Goal: Task Accomplishment & Management: Use online tool/utility

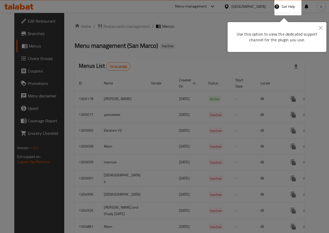
click at [321, 28] on icon "Close" at bounding box center [321, 28] width 4 height 4
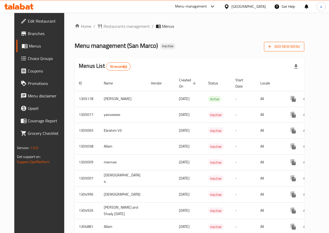
click at [291, 47] on span "Add New Menu" at bounding box center [284, 46] width 32 height 7
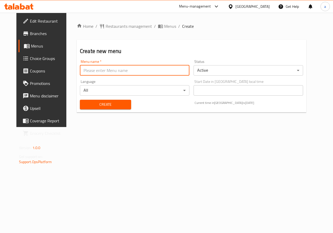
click at [170, 70] on input "text" at bounding box center [135, 70] width 110 height 10
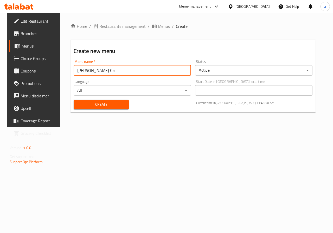
type input "[PERSON_NAME] C5"
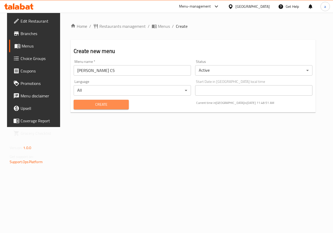
click at [111, 100] on button "Create" at bounding box center [101, 105] width 55 height 10
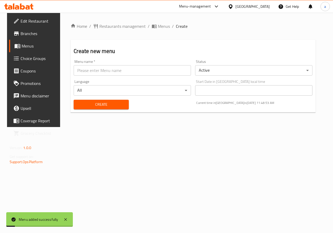
click at [30, 43] on span "Menus" at bounding box center [40, 46] width 37 height 6
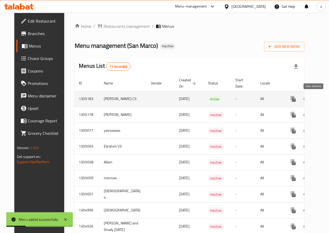
click at [328, 100] on icon "enhanced table" at bounding box center [331, 99] width 6 height 6
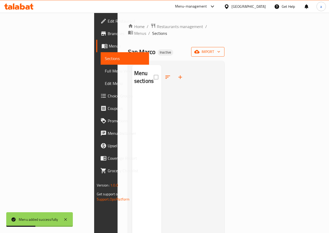
click at [200, 50] on icon "button" at bounding box center [196, 51] width 5 height 3
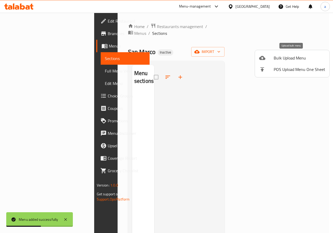
click at [287, 55] on span "Bulk Upload Menu" at bounding box center [300, 58] width 52 height 6
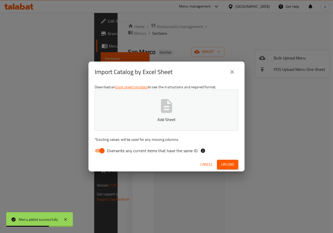
click at [142, 150] on span "Overwrite any current items that have the same ID." at bounding box center [152, 151] width 91 height 6
click at [117, 150] on input "Overwrite any current items that have the same ID." at bounding box center [102, 151] width 30 height 10
checkbox input "false"
click at [157, 111] on button "Add Sheet" at bounding box center [167, 110] width 144 height 41
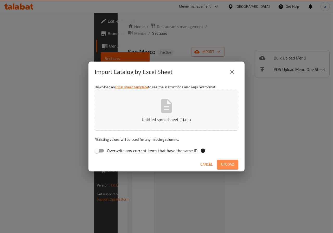
click at [231, 162] on span "Upload" at bounding box center [227, 165] width 13 height 7
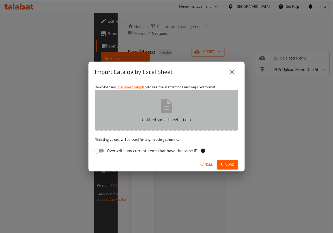
click at [194, 117] on p "Untitled spreadsheet (1).xlsx" at bounding box center [167, 120] width 128 height 6
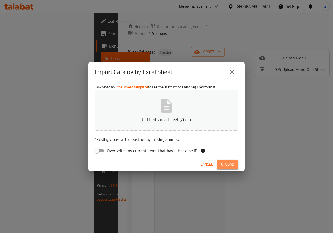
click at [232, 164] on span "Upload" at bounding box center [227, 165] width 13 height 7
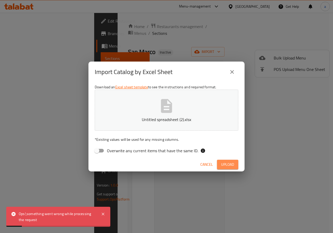
click at [232, 164] on span "Upload" at bounding box center [227, 165] width 13 height 7
click at [232, 164] on icon "button" at bounding box center [230, 165] width 7 height 7
click at [232, 164] on icon "button" at bounding box center [229, 164] width 5 height 5
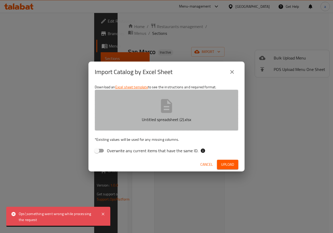
click at [172, 104] on icon "button" at bounding box center [166, 106] width 17 height 17
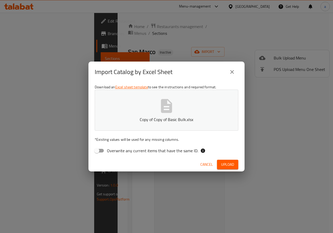
click at [230, 168] on span "Upload" at bounding box center [227, 165] width 13 height 7
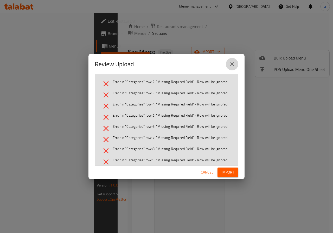
click at [232, 62] on icon "close" at bounding box center [232, 64] width 6 height 6
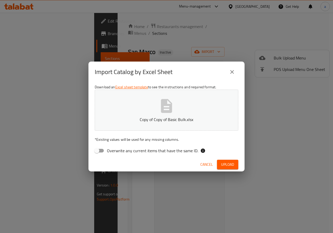
click at [197, 116] on button "Copy of Copy of Basic Bulk.xlsx" at bounding box center [167, 110] width 144 height 41
click at [227, 164] on span "Upload" at bounding box center [227, 165] width 13 height 7
click at [178, 123] on p "Untitled spreadsheet (3).xlsx" at bounding box center [167, 120] width 128 height 6
click at [226, 162] on span "Upload" at bounding box center [227, 165] width 13 height 7
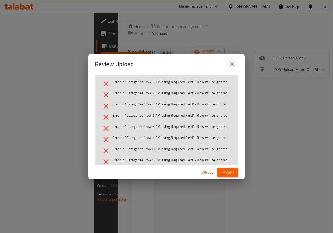
click at [214, 77] on div "Error in "Categories" row 2: "Missing Required Field" - Row will be ignored Err…" at bounding box center [167, 120] width 144 height 91
click at [233, 63] on icon "close" at bounding box center [232, 64] width 4 height 4
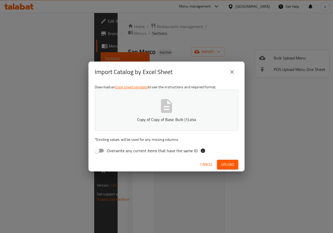
click at [200, 123] on button "Copy of Copy of Basic Bulk (1).xlsx" at bounding box center [167, 110] width 144 height 41
click at [230, 166] on span "Upload" at bounding box center [227, 165] width 13 height 7
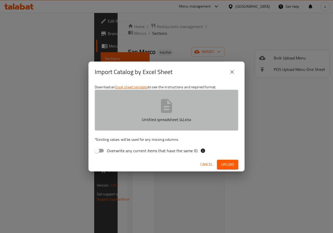
click at [198, 102] on button "Untitled spreadsheet (4).xlsx" at bounding box center [167, 110] width 144 height 41
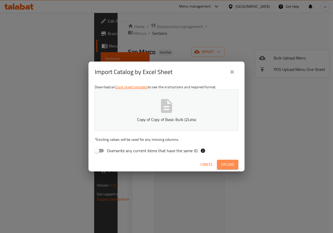
click at [225, 162] on span "Upload" at bounding box center [227, 165] width 13 height 7
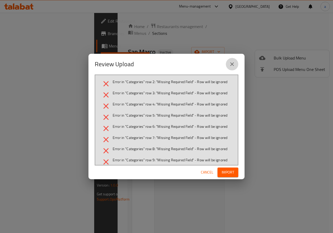
click at [227, 63] on button "close" at bounding box center [232, 64] width 12 height 12
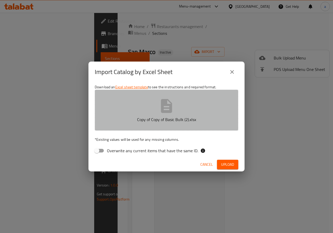
click at [220, 101] on button "Copy of Copy of Basic Bulk (2).xlsx" at bounding box center [167, 110] width 144 height 41
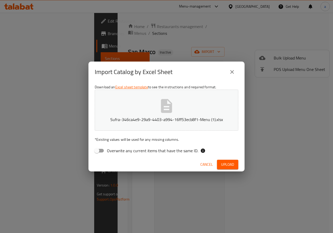
click at [223, 167] on span "Upload" at bounding box center [227, 165] width 13 height 7
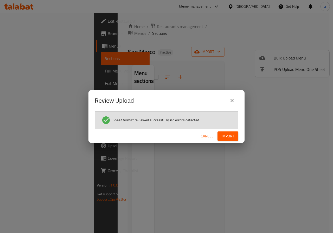
click at [226, 137] on span "Import" at bounding box center [228, 136] width 12 height 7
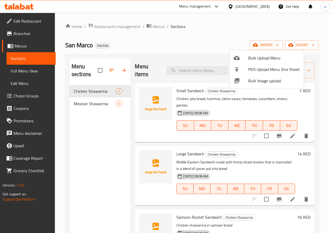
click at [30, 69] on div at bounding box center [166, 116] width 333 height 233
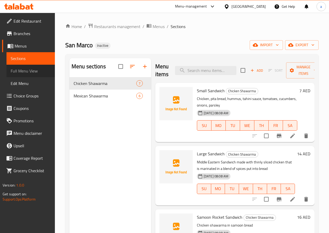
click at [30, 69] on span "Full Menu View" at bounding box center [31, 71] width 40 height 6
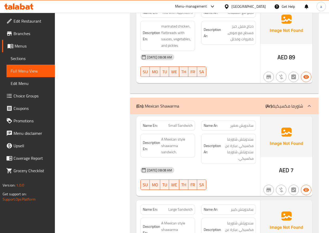
scroll to position [590, 0]
